Goal: Go to known website: Go to known website

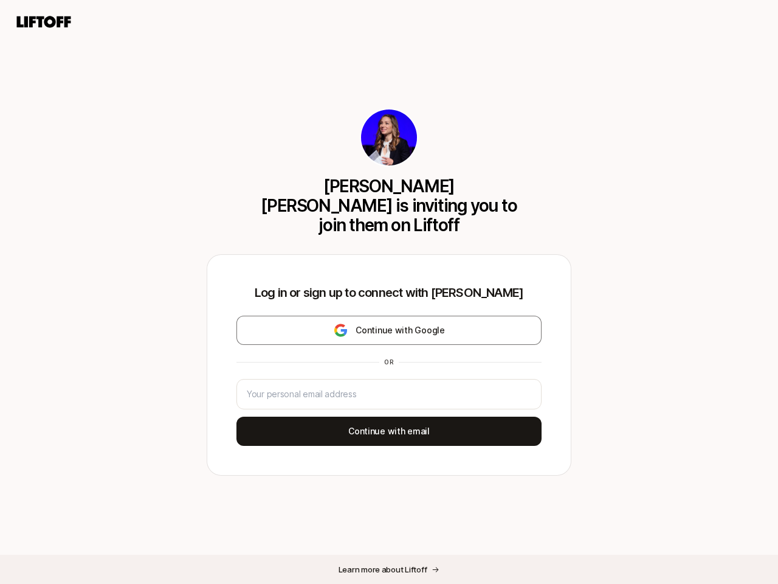
click at [389, 292] on div "Log in or sign up to connect with [PERSON_NAME] Continue with Google or Continu…" at bounding box center [389, 365] width 364 height 220
click at [44, 22] on icon at bounding box center [44, 21] width 58 height 17
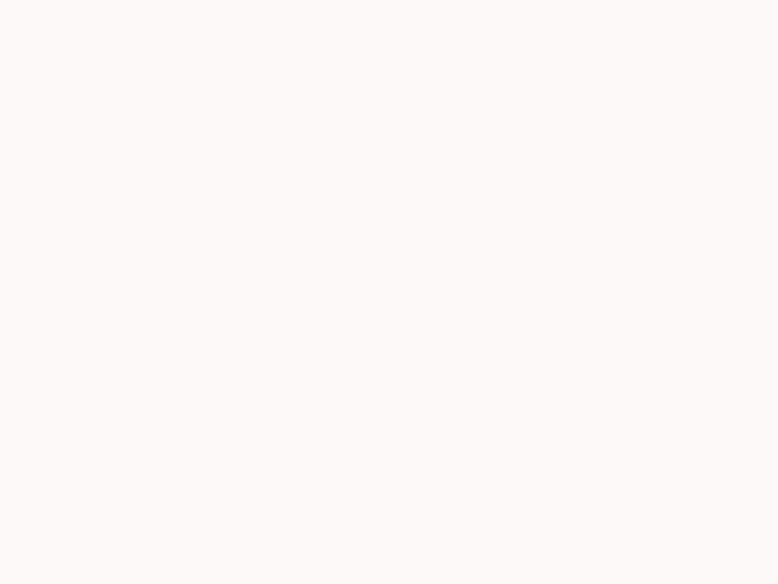
click at [389, 320] on div at bounding box center [389, 292] width 778 height 584
click at [389, 421] on div at bounding box center [389, 292] width 778 height 584
click at [389, 569] on div at bounding box center [389, 292] width 778 height 584
